Goal: Information Seeking & Learning: Learn about a topic

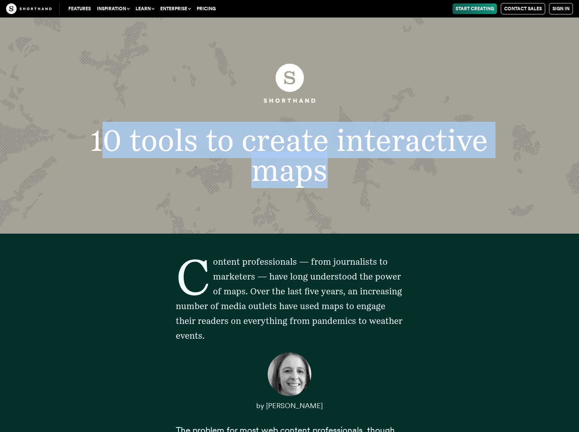
drag, startPoint x: 323, startPoint y: 174, endPoint x: 106, endPoint y: 152, distance: 218.3
click at [106, 152] on h1 "10 tools to create interactive maps" at bounding box center [289, 155] width 430 height 61
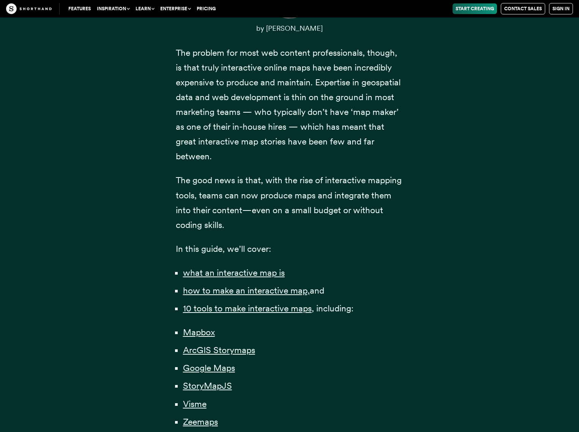
scroll to position [380, 0]
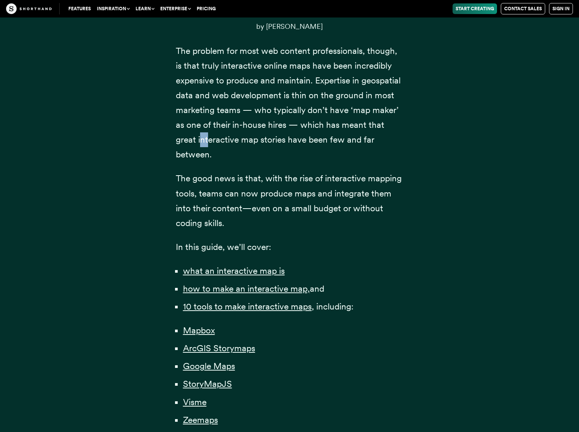
click at [202, 138] on p "The problem for most web content professionals, though, is that truly interacti…" at bounding box center [290, 103] width 228 height 119
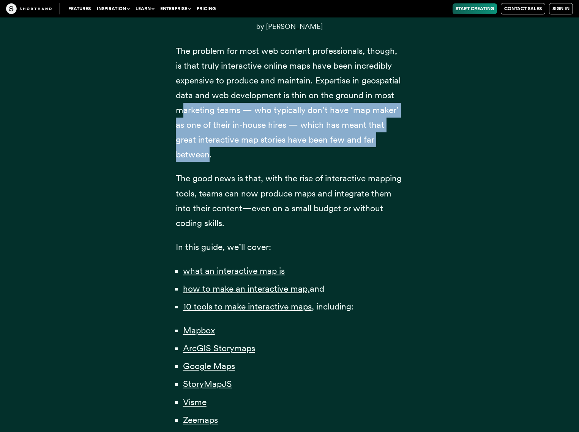
drag, startPoint x: 209, startPoint y: 156, endPoint x: 187, endPoint y: 142, distance: 26.2
click at [182, 104] on p "The problem for most web content professionals, though, is that truly interacti…" at bounding box center [290, 103] width 228 height 119
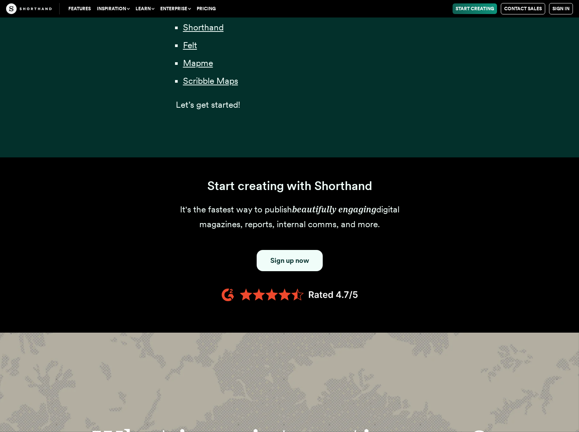
scroll to position [797, 0]
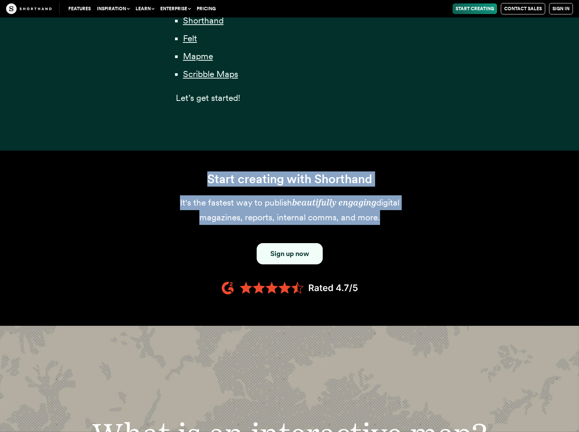
drag, startPoint x: 372, startPoint y: 218, endPoint x: 208, endPoint y: 178, distance: 169.1
click at [208, 178] on div "Start creating with Shorthand It's the fastest way to publish beautifully engag…" at bounding box center [290, 235] width 228 height 127
copy div "Start creating with Shorthand It's the fastest way to publish beautifully engag…"
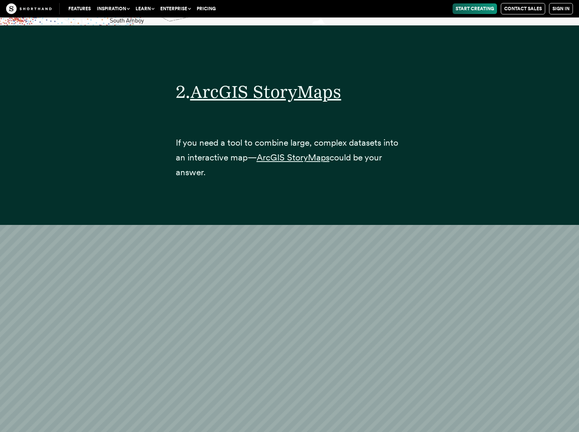
scroll to position [5239, 0]
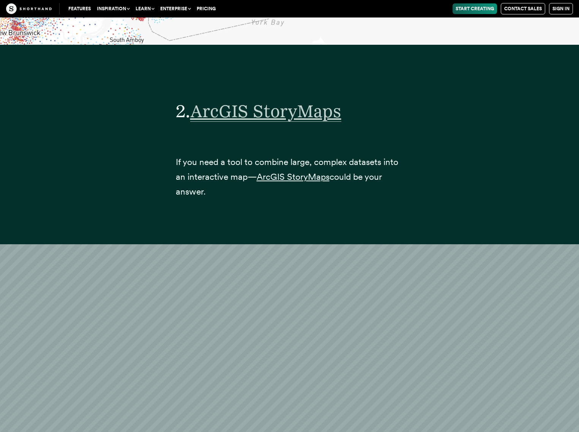
drag, startPoint x: 314, startPoint y: 96, endPoint x: 324, endPoint y: 93, distance: 10.4
click at [314, 101] on span "ArcGIS StoryMaps" at bounding box center [265, 111] width 151 height 21
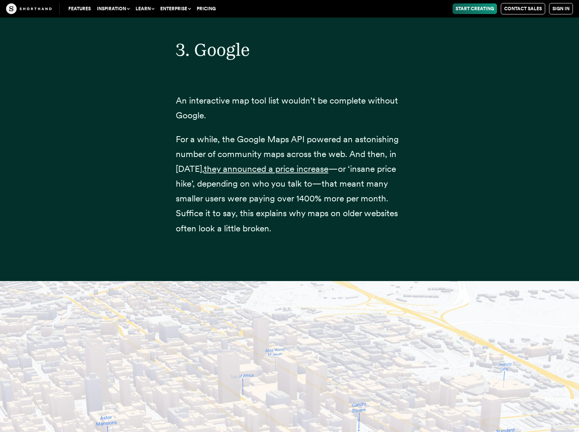
scroll to position [6796, 0]
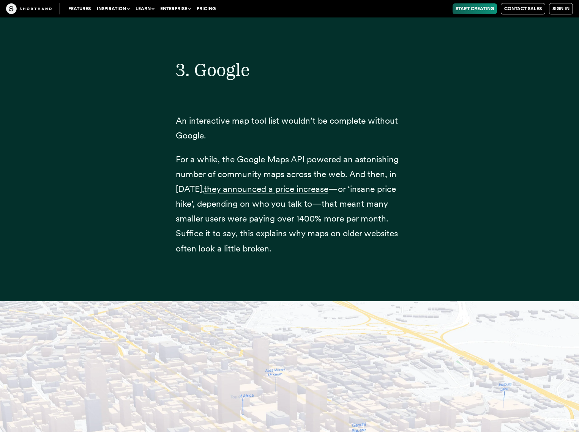
drag, startPoint x: 228, startPoint y: 56, endPoint x: 213, endPoint y: 136, distance: 81.5
click at [213, 136] on div "3. Google An interactive map tool list wouldn’t be complete without Google. For…" at bounding box center [290, 148] width 228 height 265
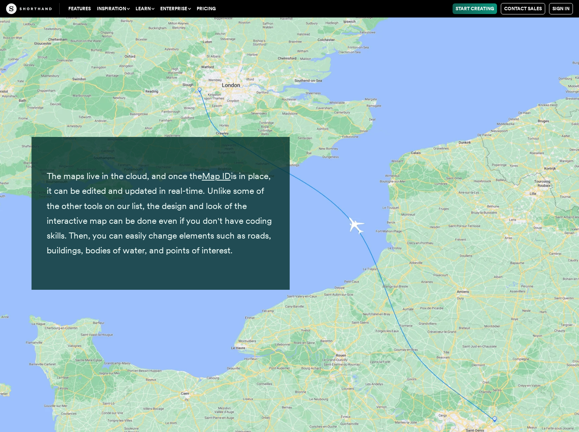
scroll to position [8352, 0]
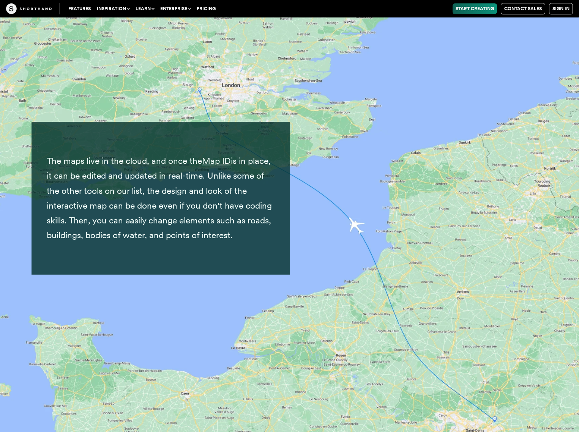
drag, startPoint x: 221, startPoint y: 144, endPoint x: 162, endPoint y: 162, distance: 61.6
click at [162, 162] on p "The maps live in the cloud, and once the Map ID is in place, it can be edited a…" at bounding box center [161, 198] width 228 height 89
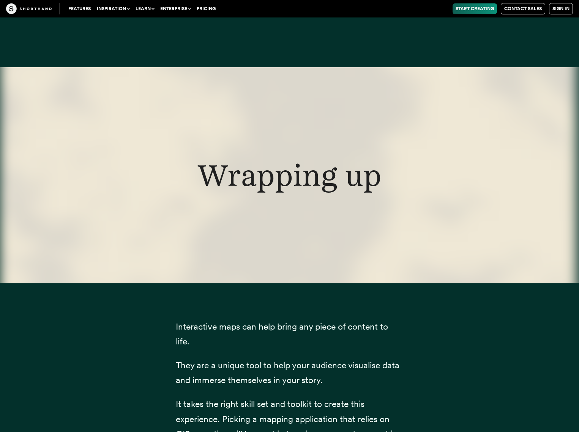
scroll to position [23520, 0]
